Goal: Task Accomplishment & Management: Complete application form

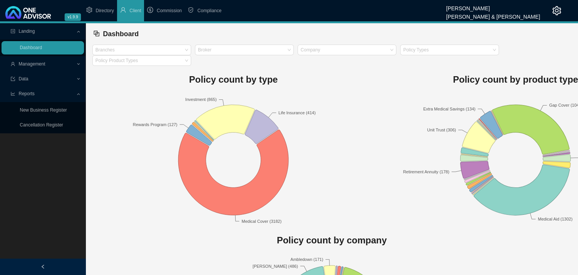
click at [45, 61] on span "Management" at bounding box center [32, 63] width 27 height 5
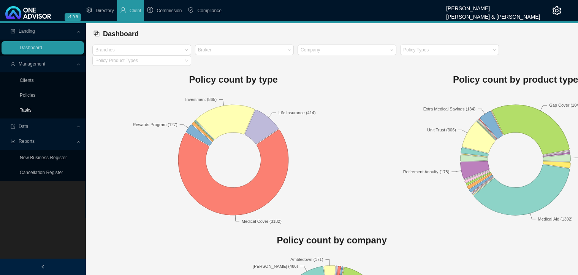
click at [24, 110] on link "Tasks" at bounding box center [26, 109] width 12 height 5
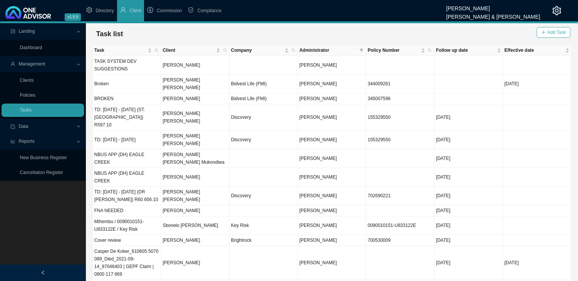
click at [556, 30] on span "Add Task" at bounding box center [557, 33] width 19 height 8
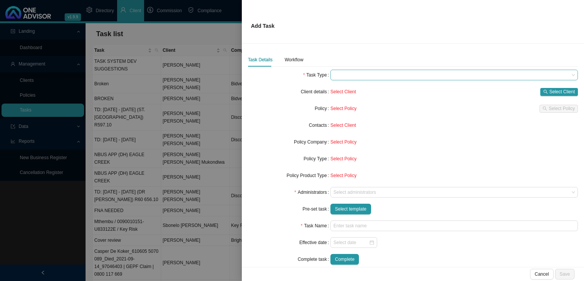
click at [342, 75] on span at bounding box center [453, 75] width 241 height 10
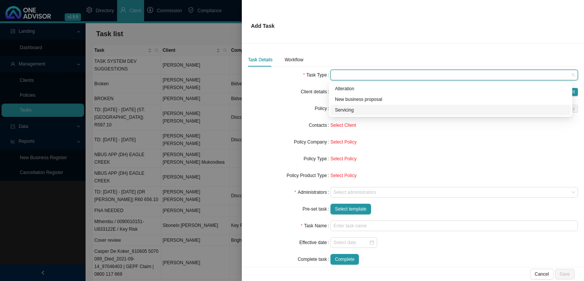
click at [353, 110] on div "Servicing" at bounding box center [450, 110] width 231 height 8
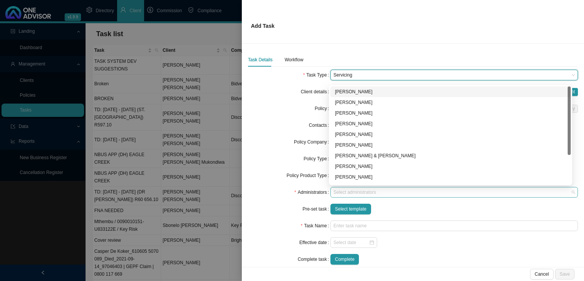
click at [348, 196] on div "Select administrators" at bounding box center [454, 192] width 248 height 11
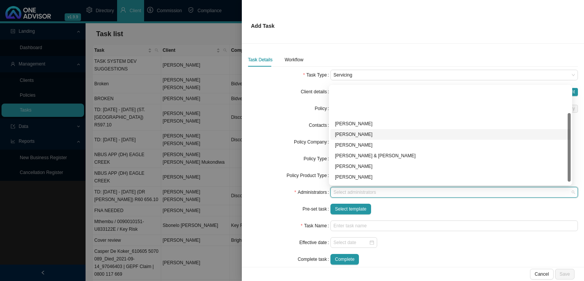
scroll to position [41, 0]
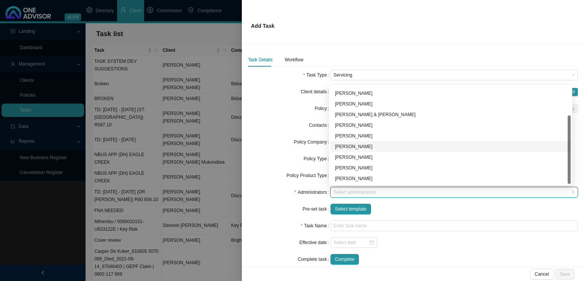
click at [350, 148] on div "[PERSON_NAME]" at bounding box center [450, 147] width 231 height 8
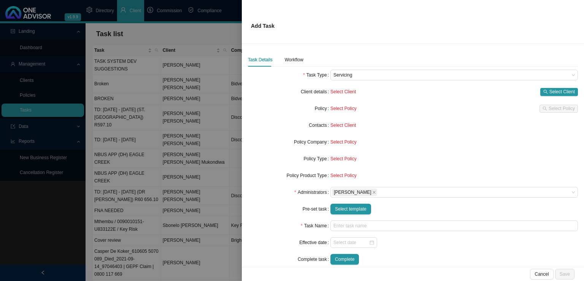
click at [276, 213] on div "Pre-set task" at bounding box center [289, 208] width 83 height 11
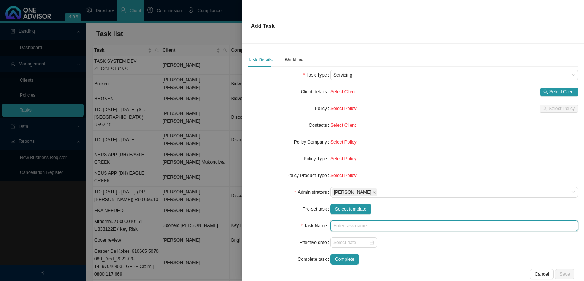
click at [345, 227] on input "text" at bounding box center [454, 225] width 248 height 11
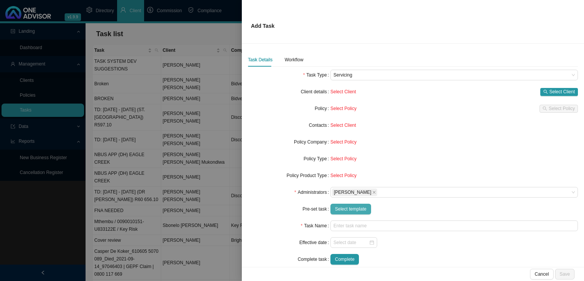
click at [349, 209] on span "Select template" at bounding box center [351, 209] width 32 height 8
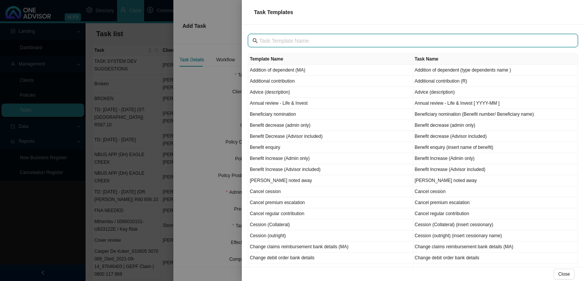
click at [283, 39] on input "text" at bounding box center [413, 41] width 309 height 8
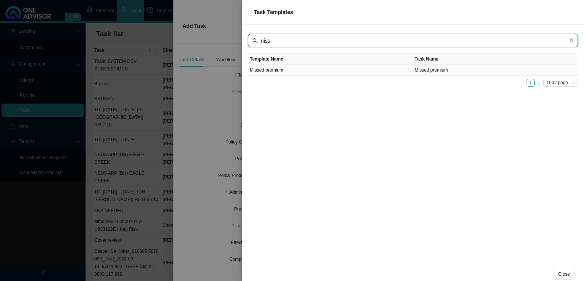
type input "miss"
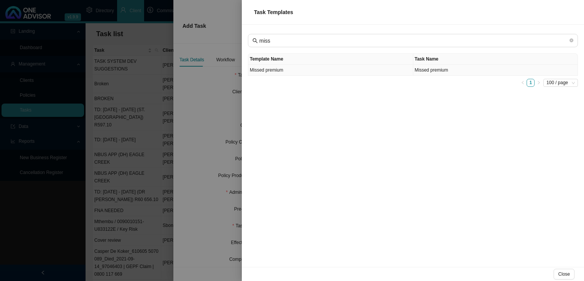
click at [271, 71] on td "Missed premium" at bounding box center [330, 70] width 165 height 11
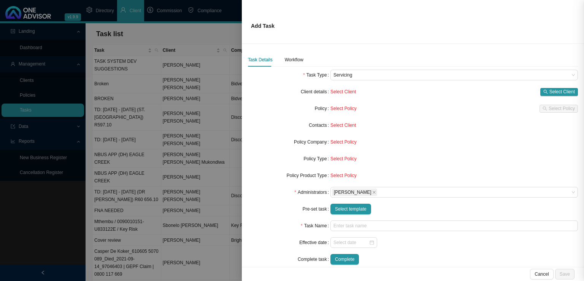
type input "Missed premium"
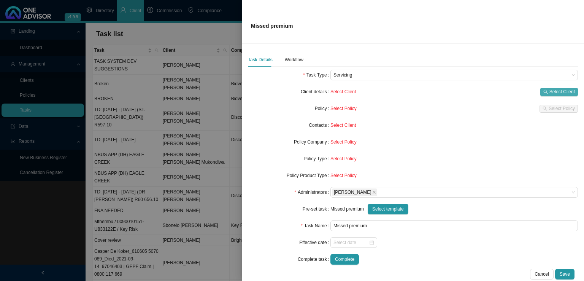
click at [549, 90] on span "Select Client" at bounding box center [561, 92] width 25 height 8
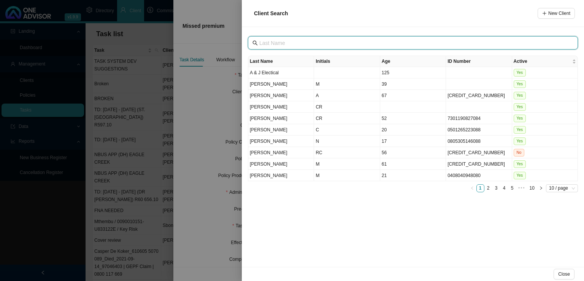
click at [291, 42] on input "text" at bounding box center [413, 43] width 309 height 8
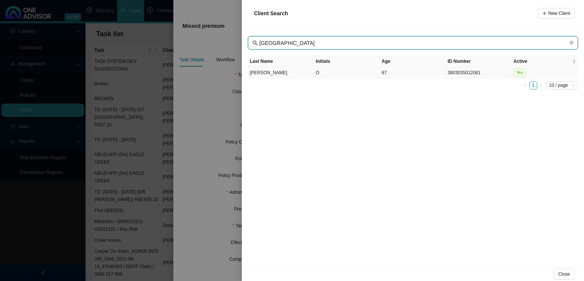
type input "[GEOGRAPHIC_DATA]"
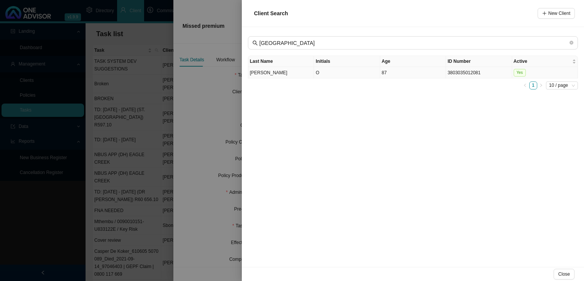
click at [306, 73] on td "[PERSON_NAME]" at bounding box center [281, 72] width 66 height 11
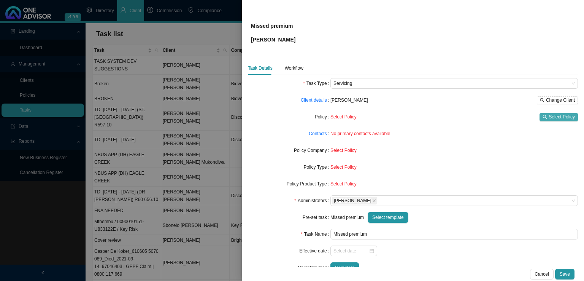
click at [543, 113] on button "Select Policy" at bounding box center [559, 117] width 38 height 8
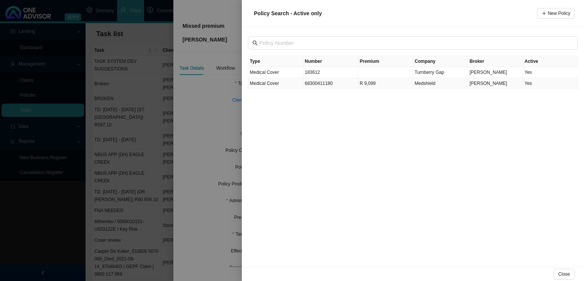
click at [336, 84] on td "68300411180" at bounding box center [330, 83] width 55 height 11
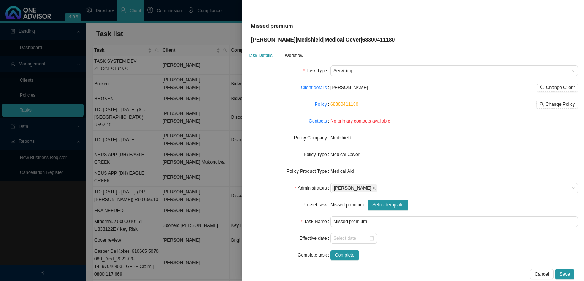
scroll to position [18, 0]
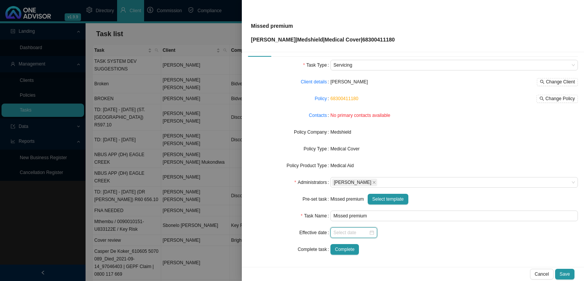
click at [347, 232] on input at bounding box center [350, 233] width 35 height 8
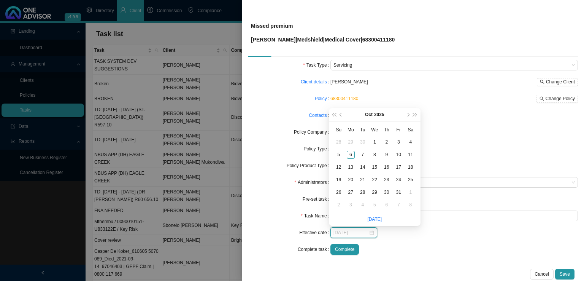
type input "[DATE]"
click at [375, 142] on div "1" at bounding box center [375, 142] width 8 height 8
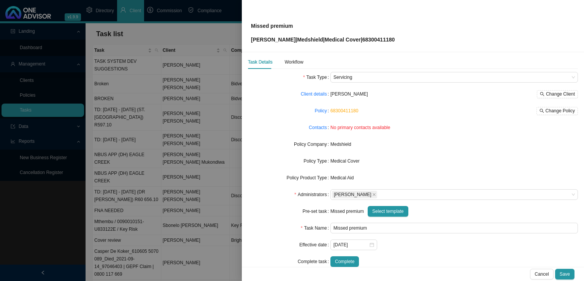
scroll to position [0, 0]
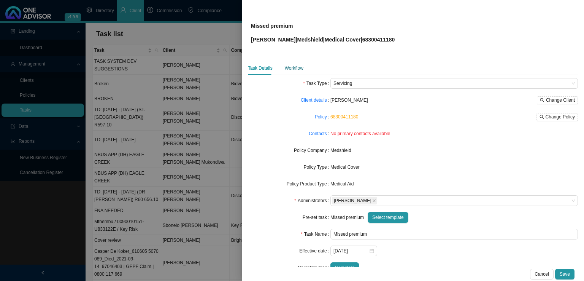
click at [292, 65] on div "Workflow" at bounding box center [294, 68] width 19 height 8
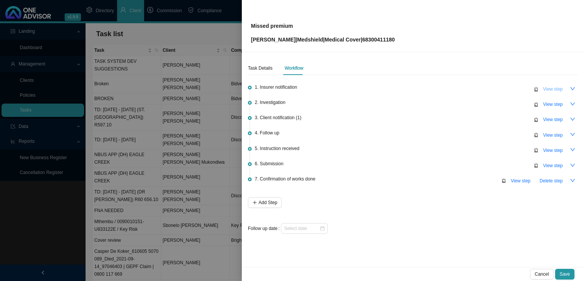
click at [553, 86] on span "View step" at bounding box center [553, 89] width 20 height 8
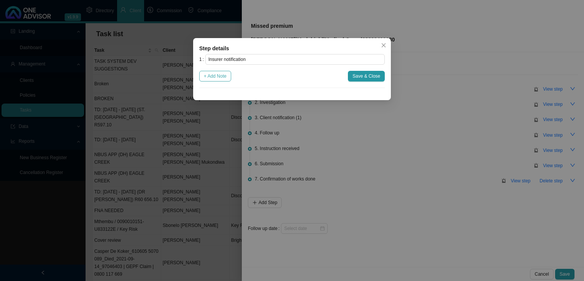
click at [216, 78] on span "+ Add Note" at bounding box center [215, 76] width 23 height 8
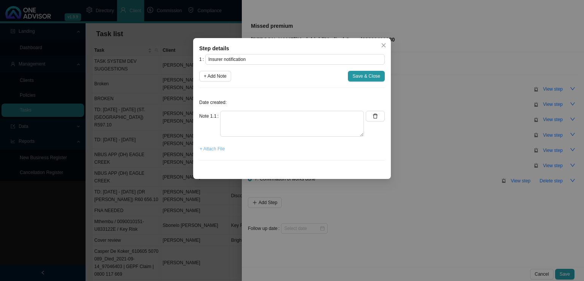
click at [211, 151] on span "+ Attach File" at bounding box center [212, 149] width 25 height 8
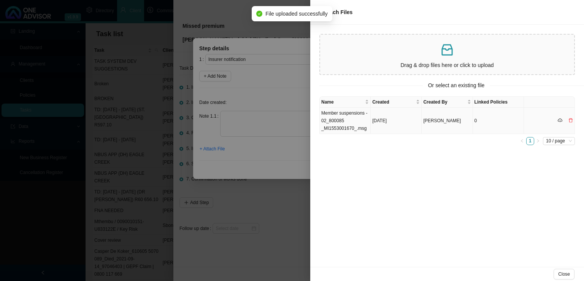
click at [360, 121] on td "Member suspensions - 02_800085 _MI1553001670_.msg" at bounding box center [345, 121] width 51 height 26
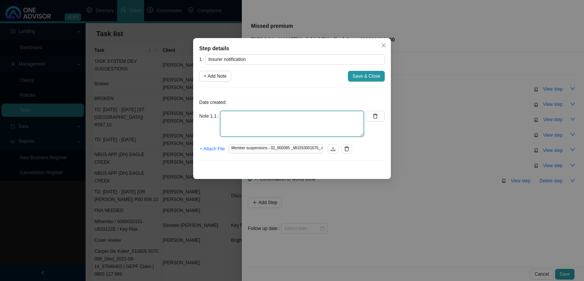
click at [286, 121] on textarea at bounding box center [292, 124] width 144 height 26
type textarea "r"
type textarea "Received notification of missed premium for October."
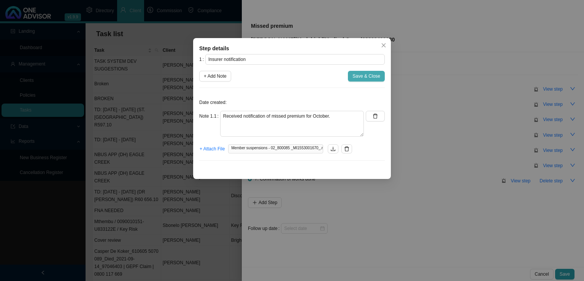
click at [368, 78] on span "Save & Close" at bounding box center [367, 76] width 28 height 8
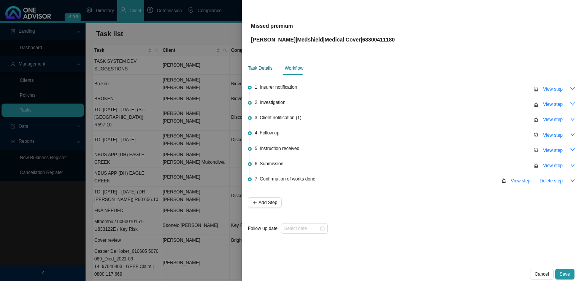
click at [251, 70] on div "Task Details" at bounding box center [260, 68] width 25 height 8
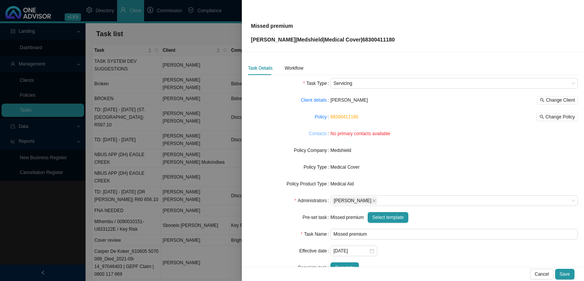
click at [314, 133] on link "Contacts" at bounding box center [318, 134] width 18 height 8
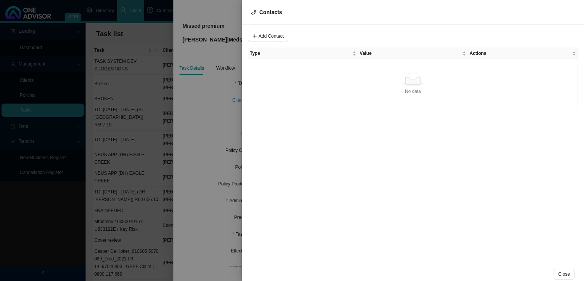
click at [204, 160] on div at bounding box center [292, 140] width 584 height 281
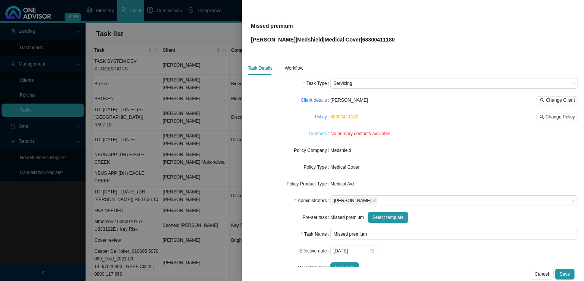
click at [318, 133] on link "Contacts" at bounding box center [318, 134] width 18 height 8
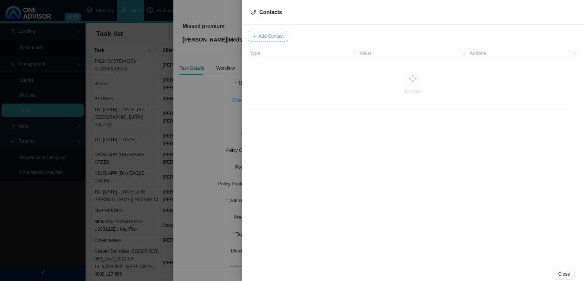
click at [277, 40] on span "Add Contact" at bounding box center [271, 36] width 25 height 8
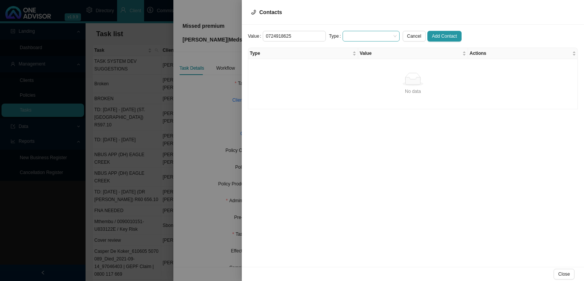
click at [346, 36] on span at bounding box center [371, 36] width 51 height 10
type input "0724918625"
click at [353, 69] on div "Primary Cellphone Number" at bounding box center [364, 71] width 45 height 8
click at [436, 37] on span "Add Contact" at bounding box center [444, 36] width 25 height 8
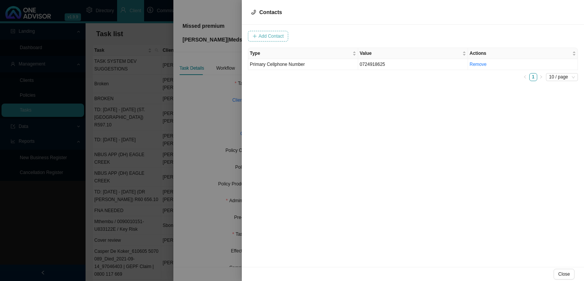
click at [279, 34] on span "Add Contact" at bounding box center [271, 36] width 25 height 8
click at [271, 35] on input "[EMAIL_ADDRESS][DOMAIN_NAME]" at bounding box center [294, 36] width 63 height 11
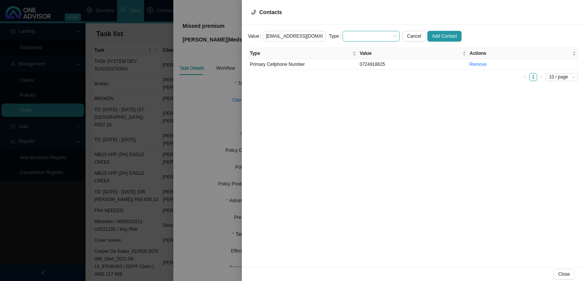
click at [350, 32] on span at bounding box center [371, 36] width 51 height 10
type input "[EMAIL_ADDRESS][DOMAIN_NAME]"
click at [357, 81] on div "Primary Email Address" at bounding box center [364, 82] width 45 height 8
click at [440, 37] on span "Add Contact" at bounding box center [444, 36] width 25 height 8
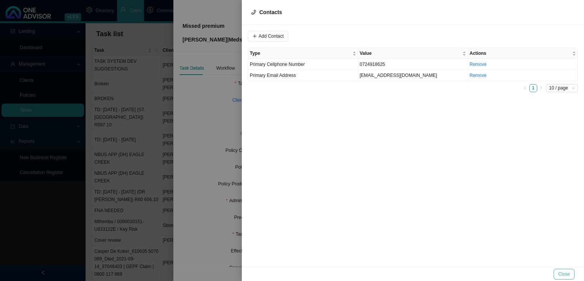
click at [569, 275] on span "Close" at bounding box center [564, 274] width 12 height 8
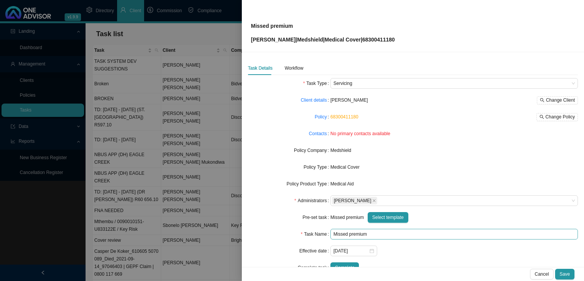
scroll to position [18, 0]
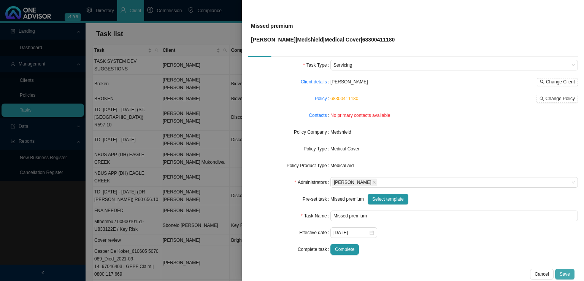
click at [570, 271] on span "Save" at bounding box center [565, 274] width 10 height 8
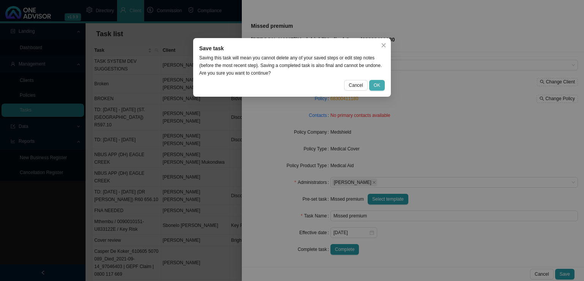
click at [378, 87] on span "OK" at bounding box center [377, 85] width 6 height 8
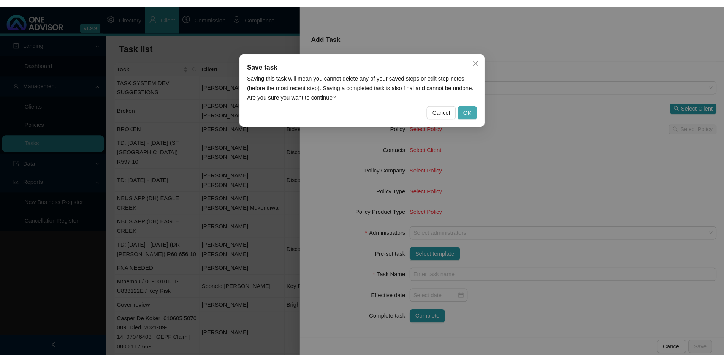
scroll to position [10, 0]
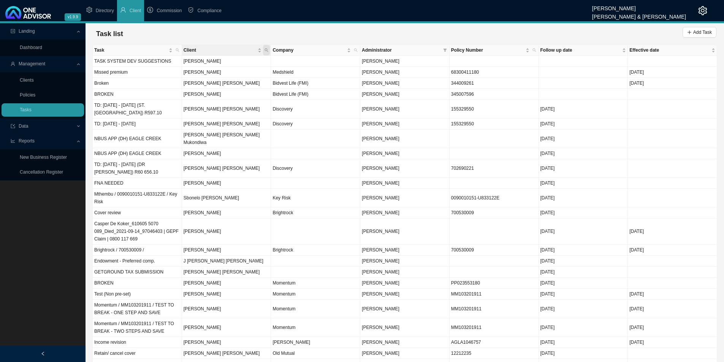
click at [269, 48] on span "Client" at bounding box center [266, 50] width 7 height 11
type input "ballack"
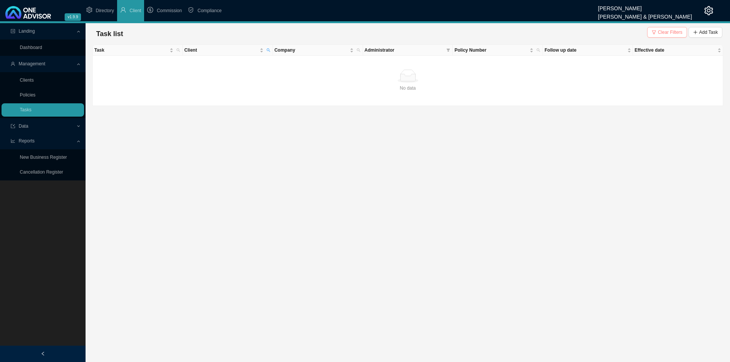
click at [584, 30] on button "Clear Filters" at bounding box center [667, 32] width 40 height 11
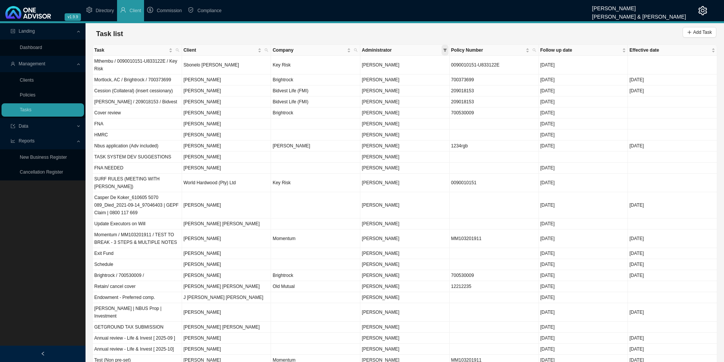
click at [446, 50] on icon "filter" at bounding box center [444, 50] width 3 height 3
click at [400, 94] on span "[PERSON_NAME]" at bounding box center [379, 95] width 39 height 5
checkbox input "true"
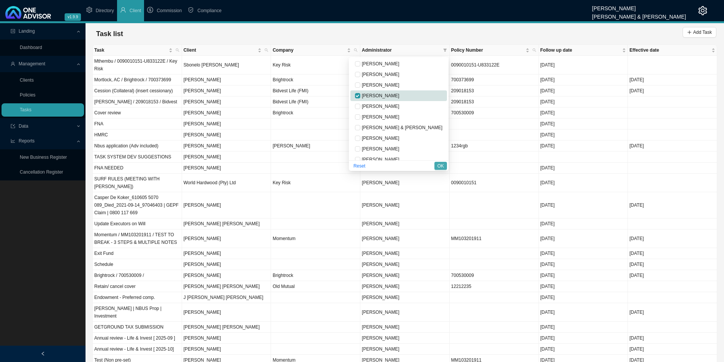
click at [440, 167] on span "OK" at bounding box center [441, 166] width 6 height 8
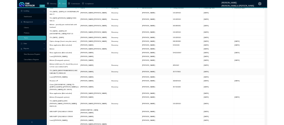
scroll to position [41, 0]
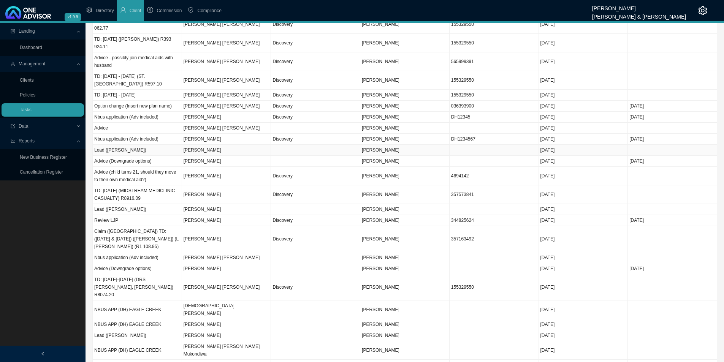
click at [235, 152] on td "[PERSON_NAME]" at bounding box center [226, 150] width 89 height 11
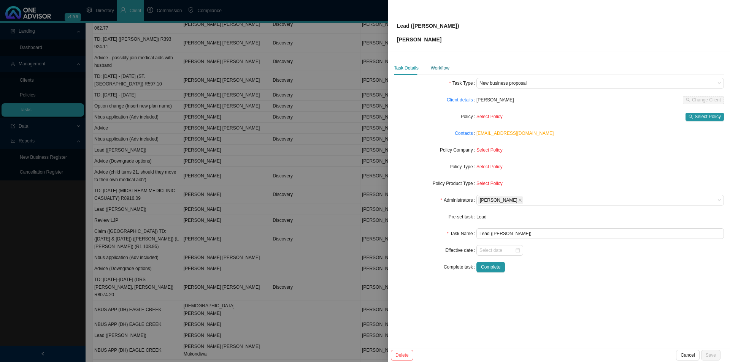
click at [441, 68] on div "Workflow" at bounding box center [440, 68] width 19 height 8
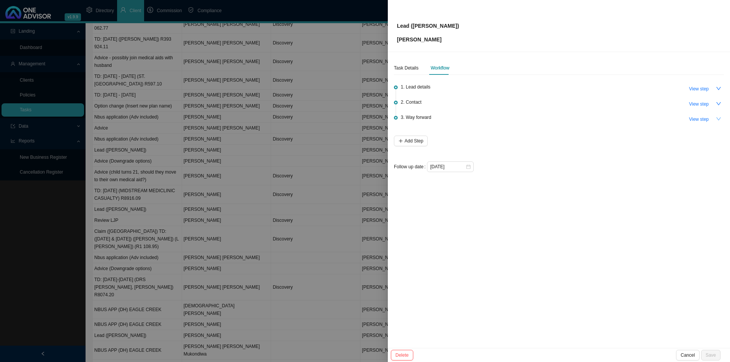
click at [584, 118] on icon "down" at bounding box center [718, 118] width 5 height 5
click at [584, 118] on icon "up" at bounding box center [718, 118] width 5 height 5
click at [584, 280] on span "Cancel" at bounding box center [688, 356] width 14 height 8
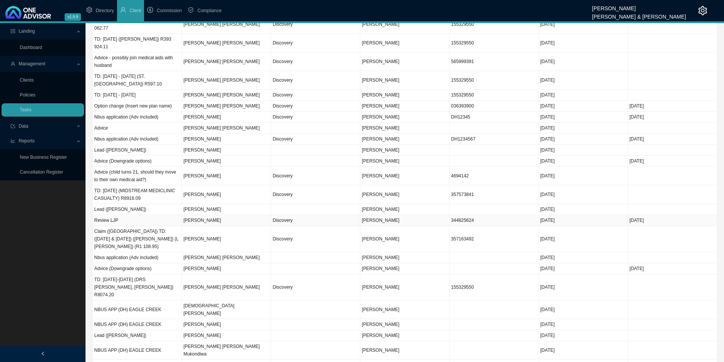
click at [117, 221] on td "Review LJP" at bounding box center [137, 220] width 89 height 11
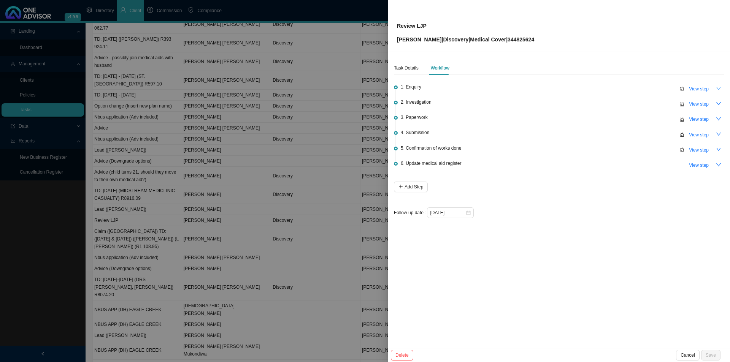
click at [584, 89] on icon "down" at bounding box center [718, 88] width 5 height 3
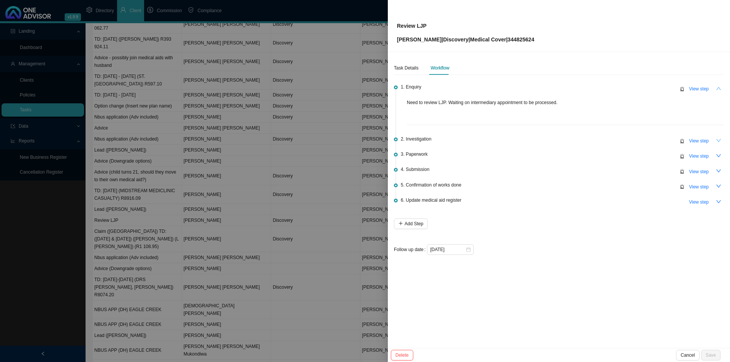
click at [584, 140] on icon "down" at bounding box center [718, 140] width 5 height 5
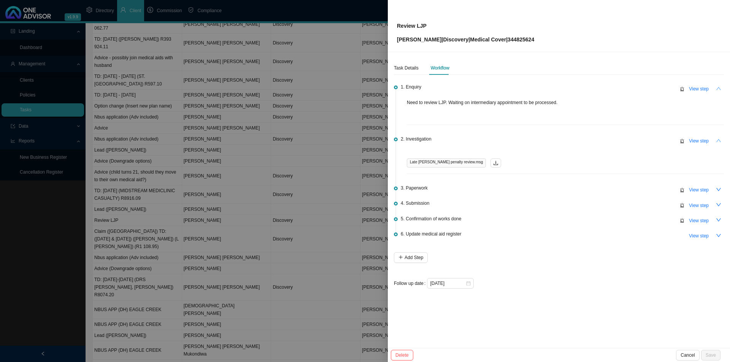
click at [584, 89] on icon "up" at bounding box center [718, 88] width 5 height 5
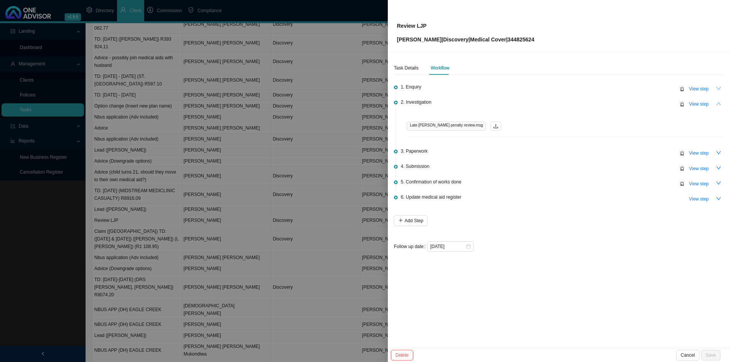
click at [584, 103] on icon "up" at bounding box center [718, 103] width 5 height 5
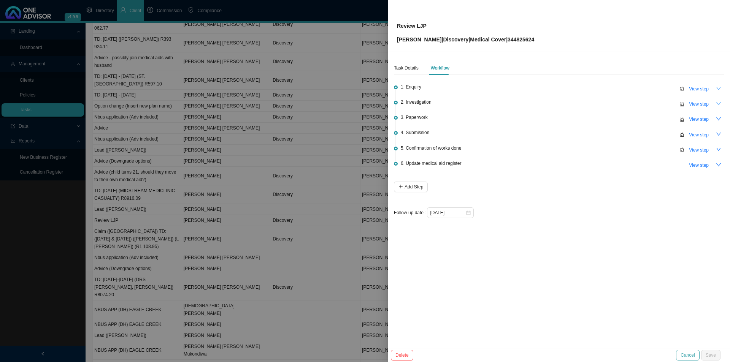
click at [584, 280] on span "Cancel" at bounding box center [688, 356] width 14 height 8
